Goal: Check status: Check status

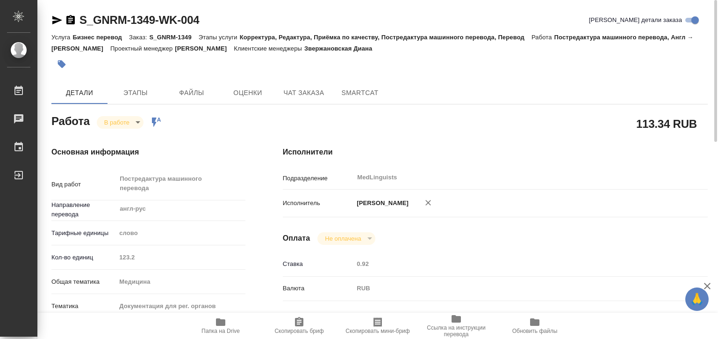
click at [133, 124] on body "🙏 .cls-1 fill:#fff; AWATERA Matveeva Elena Работы 0 Чаты График Выйти S_GNRM-13…" at bounding box center [359, 169] width 718 height 339
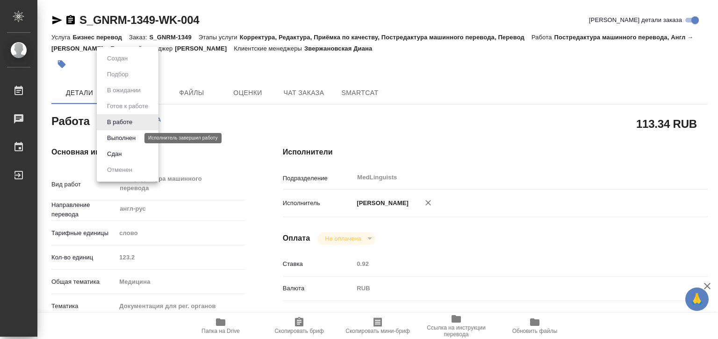
click at [130, 137] on button "Выполнен" at bounding box center [121, 138] width 34 height 10
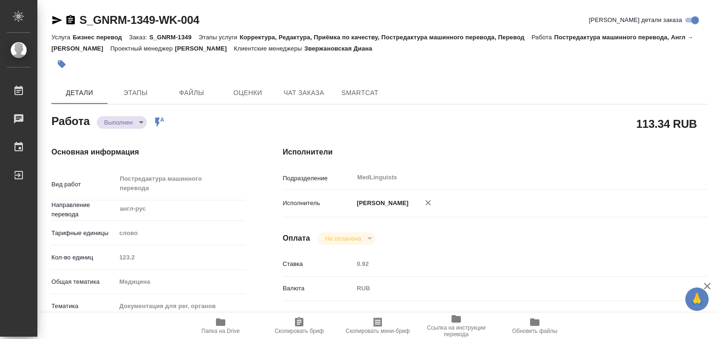
type textarea "x"
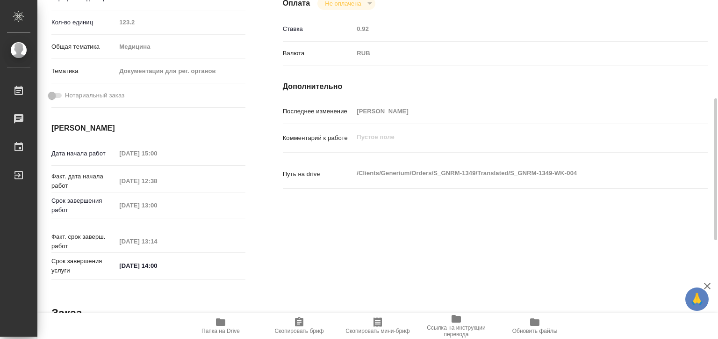
scroll to position [48, 0]
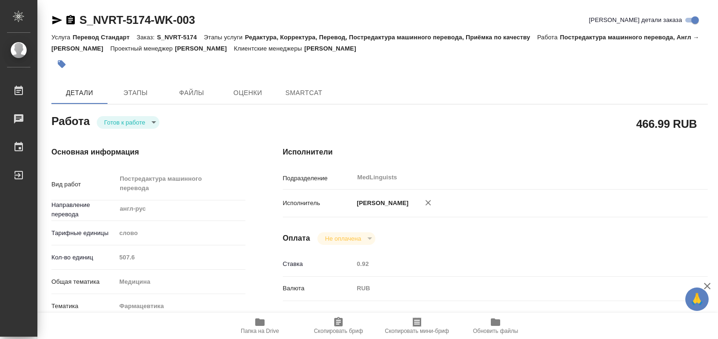
type textarea "x"
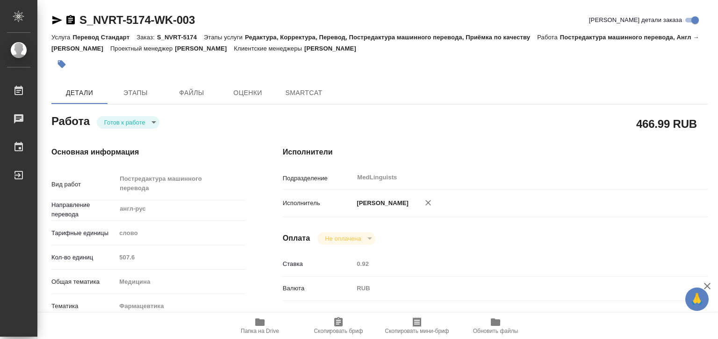
type textarea "x"
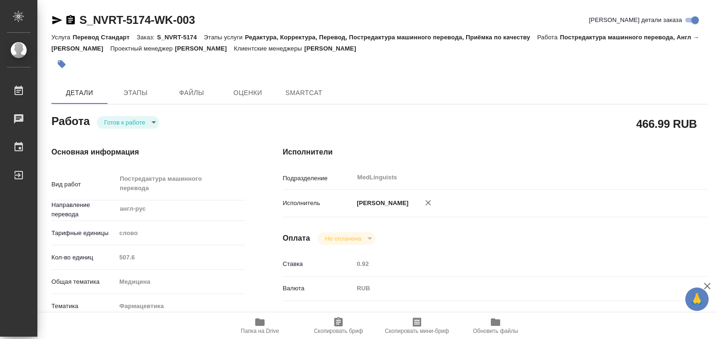
type textarea "x"
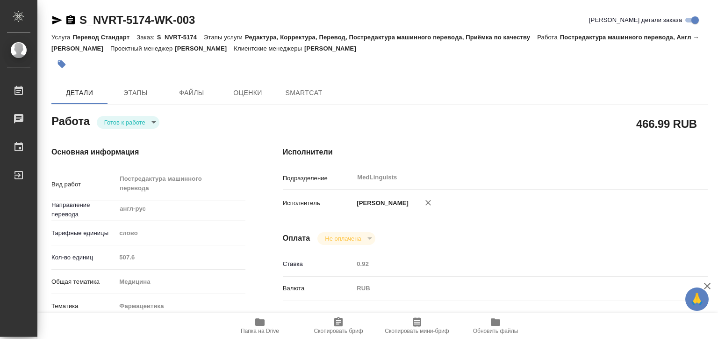
type textarea "x"
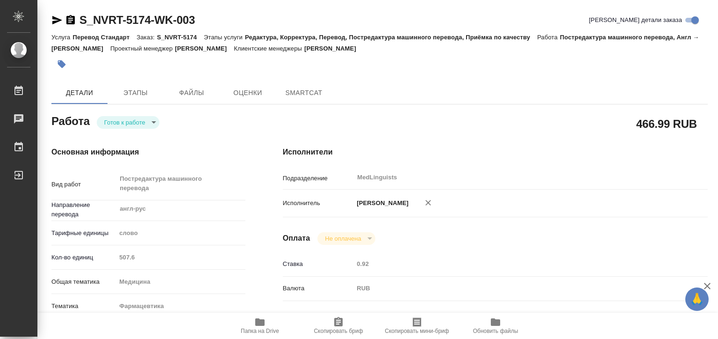
type textarea "x"
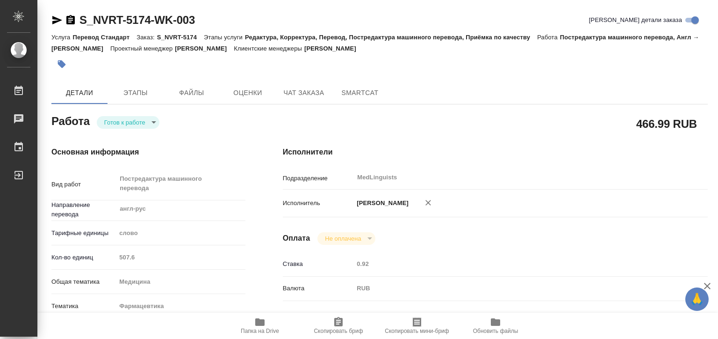
click at [150, 125] on body "🙏 .cls-1 fill:#fff; AWATERA [PERSON_NAME] Чаты График Выйти S_NVRT-5174-WK-003 …" at bounding box center [359, 169] width 718 height 339
type textarea "x"
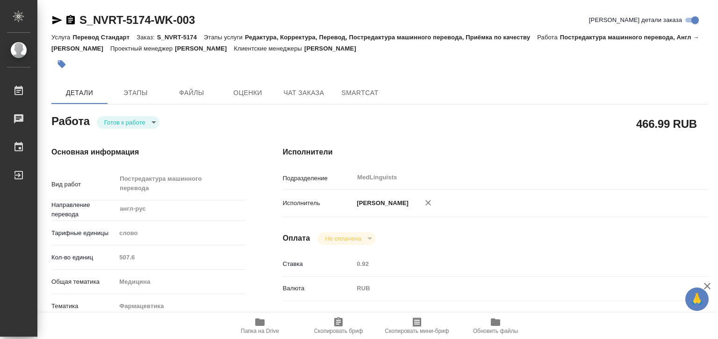
type textarea "x"
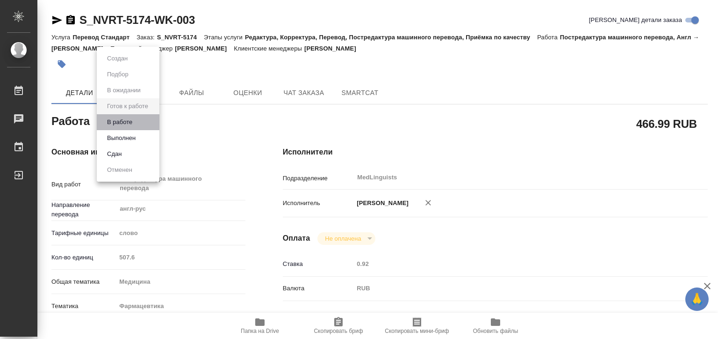
click at [147, 123] on li "В работе" at bounding box center [128, 122] width 63 height 16
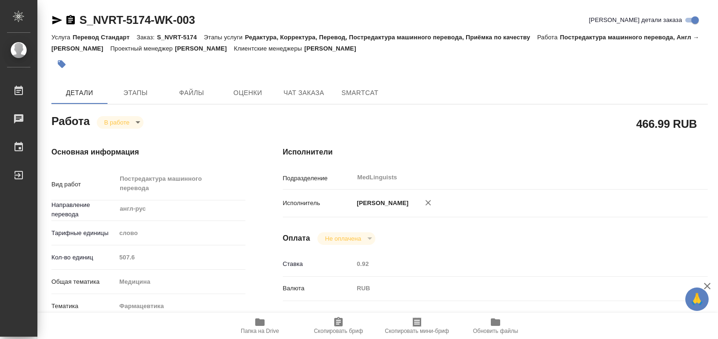
type textarea "x"
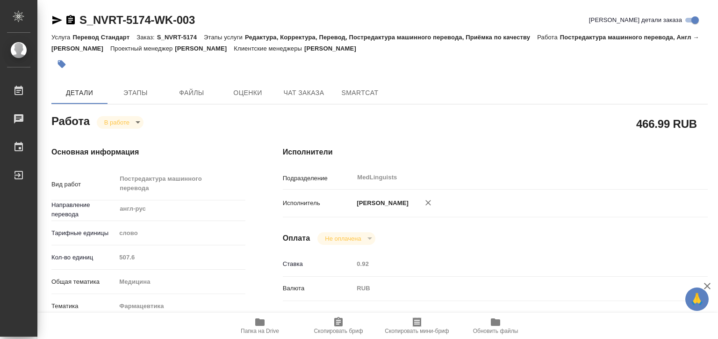
type textarea "x"
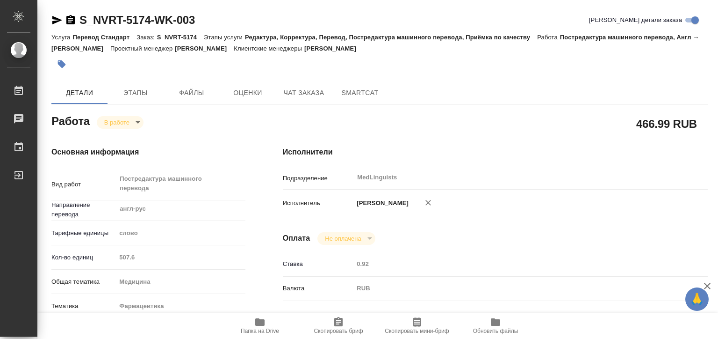
type textarea "x"
